Goal: Task Accomplishment & Management: Manage account settings

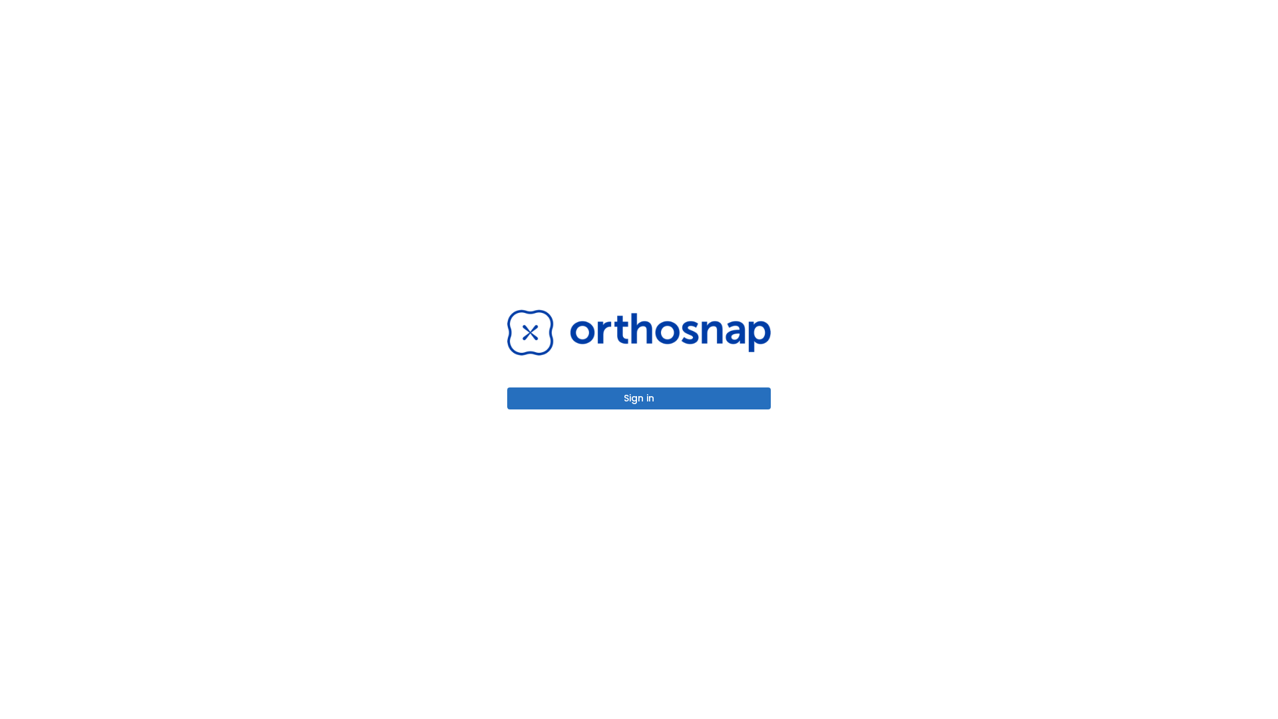
click at [639, 398] on button "Sign in" at bounding box center [639, 398] width 264 height 22
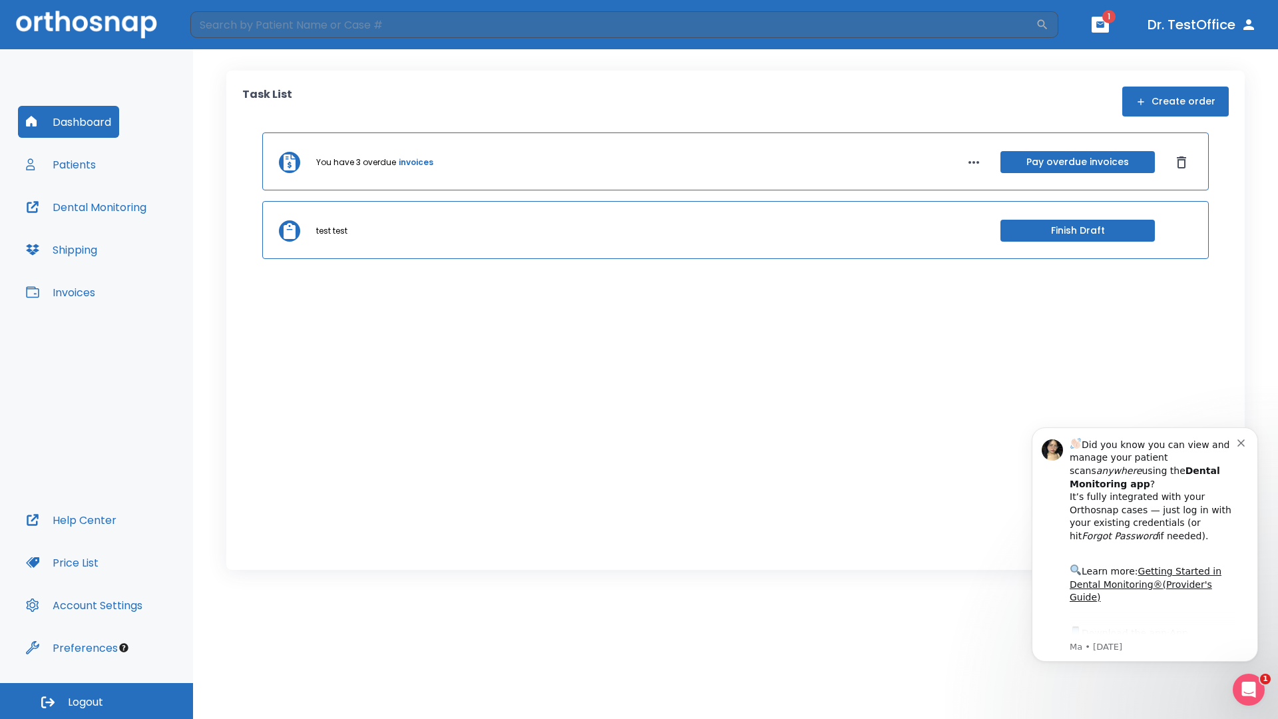
click at [96, 701] on span "Logout" at bounding box center [85, 702] width 35 height 15
